Goal: Task Accomplishment & Management: Manage account settings

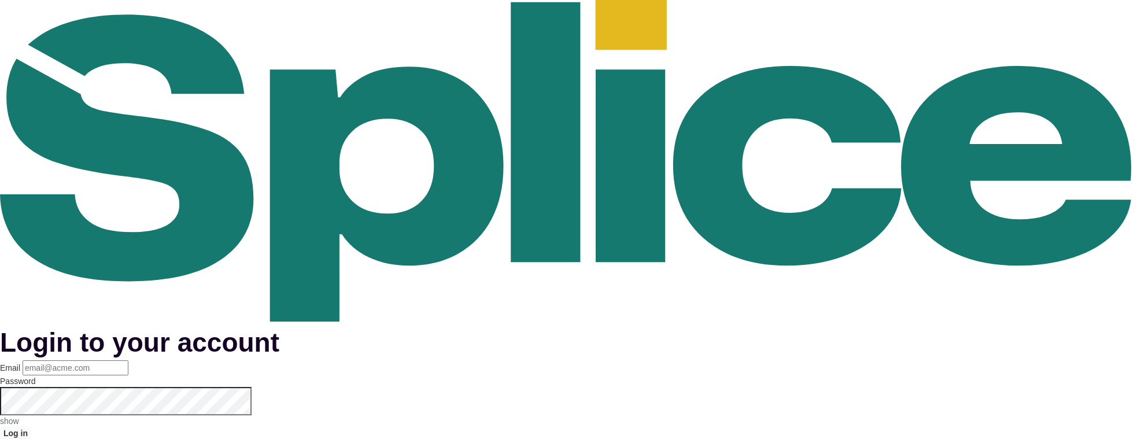
click at [128, 360] on input "Email" at bounding box center [76, 367] width 106 height 15
type input "[EMAIL_ADDRESS][DOMAIN_NAME]"
click at [31, 427] on button "Log in" at bounding box center [15, 433] width 31 height 13
